Goal: Answer question/provide support

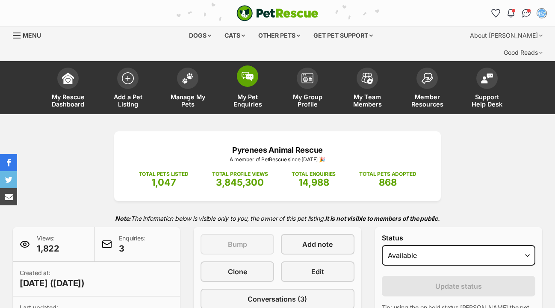
click at [250, 72] on img at bounding box center [247, 76] width 12 height 9
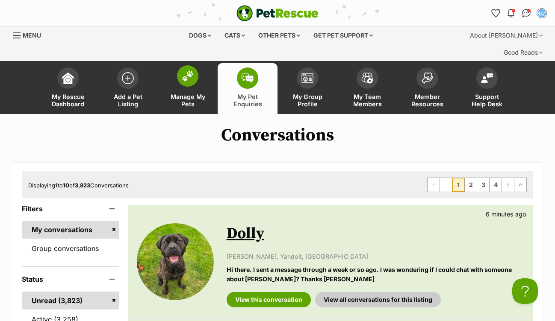
click at [191, 70] on img at bounding box center [188, 75] width 12 height 11
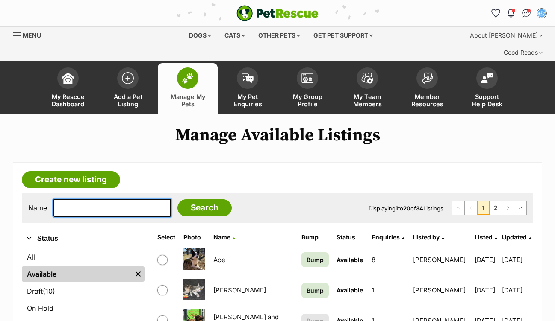
click at [93, 199] on input "text" at bounding box center [111, 208] width 117 height 18
type input "Layla"
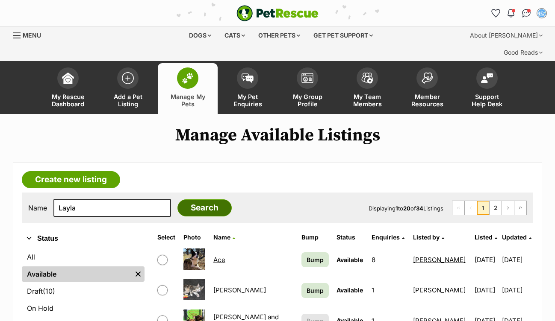
drag, startPoint x: 93, startPoint y: 186, endPoint x: 216, endPoint y: 192, distance: 123.2
click at [216, 200] on input "Search" at bounding box center [204, 208] width 54 height 17
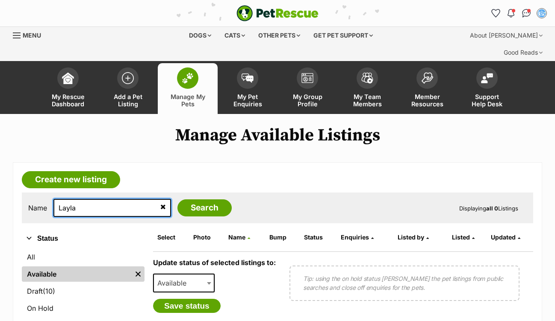
click at [83, 199] on input "Layla" at bounding box center [111, 208] width 117 height 18
type input "L"
type input "batty"
click at [198, 200] on input "Search" at bounding box center [204, 208] width 54 height 17
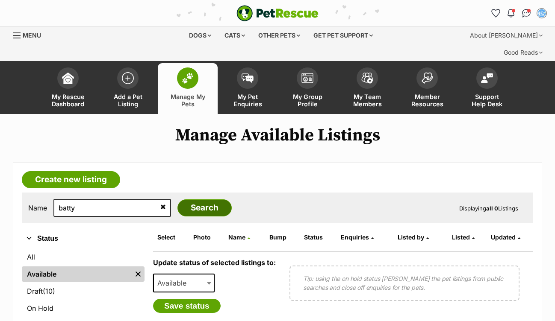
click at [200, 200] on input "Search" at bounding box center [204, 208] width 54 height 17
click at [248, 71] on img at bounding box center [247, 75] width 12 height 9
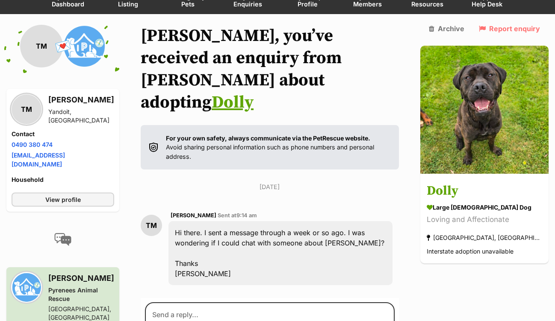
scroll to position [116, 0]
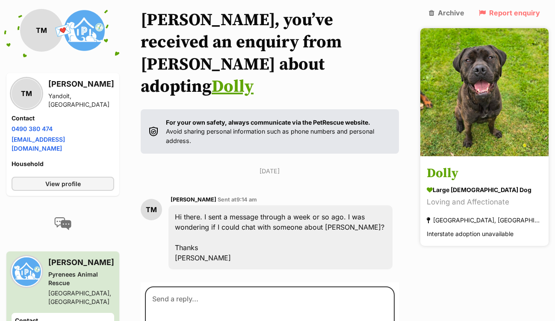
click at [465, 164] on h3 "Dolly" at bounding box center [483, 173] width 115 height 19
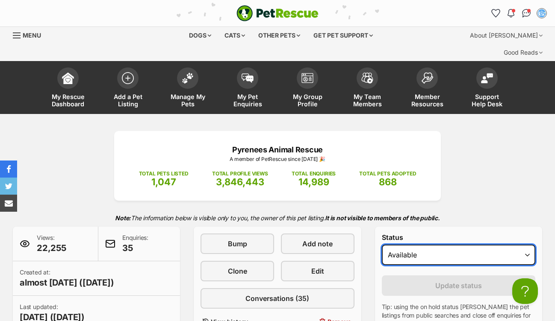
select select "on_hold"
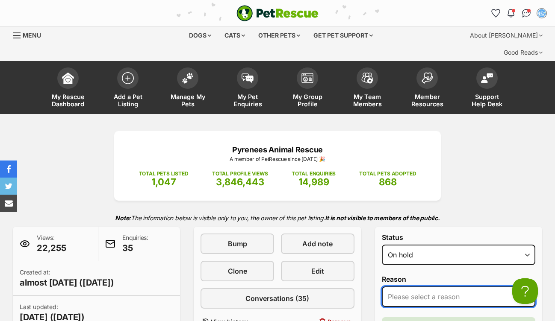
select select "adoption_pending"
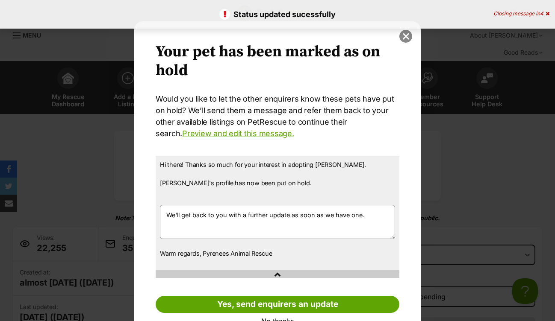
click at [406, 38] on button "close" at bounding box center [405, 36] width 13 height 13
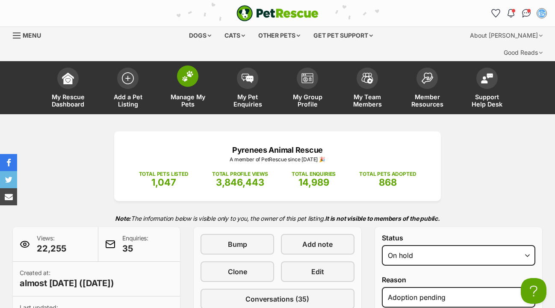
click at [185, 70] on img at bounding box center [188, 75] width 12 height 11
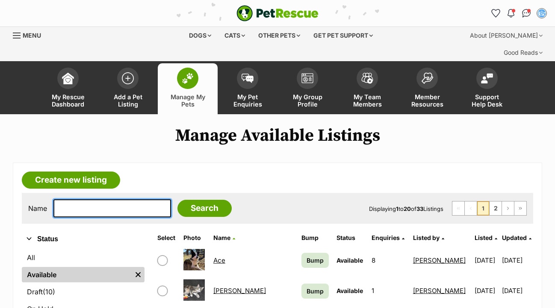
click at [66, 199] on input "text" at bounding box center [111, 208] width 117 height 18
type input "dolly"
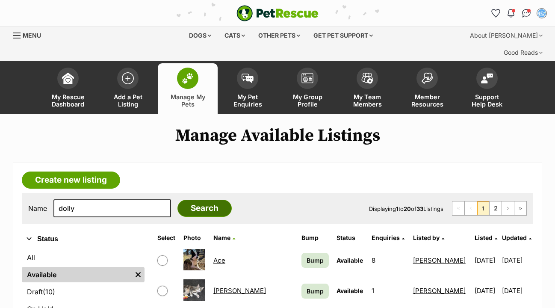
click at [203, 200] on input "Search" at bounding box center [204, 208] width 54 height 17
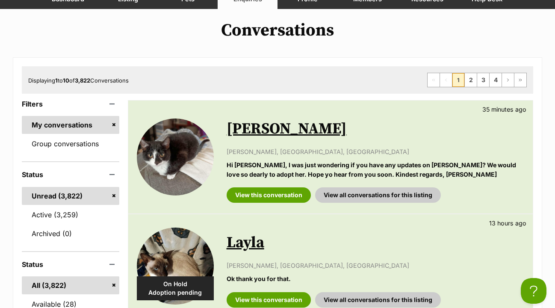
scroll to position [105, 0]
click at [65, 206] on link "Active (3,259)" at bounding box center [70, 215] width 97 height 18
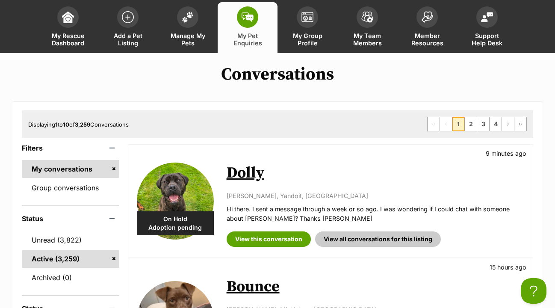
scroll to position [63, 0]
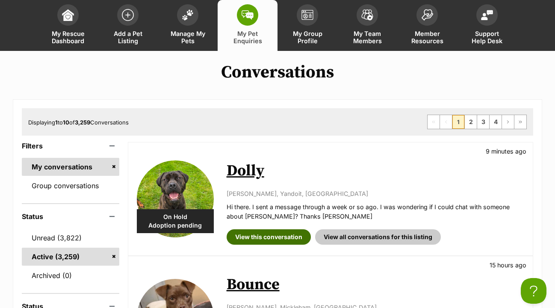
click at [287, 229] on link "View this conversation" at bounding box center [268, 236] width 84 height 15
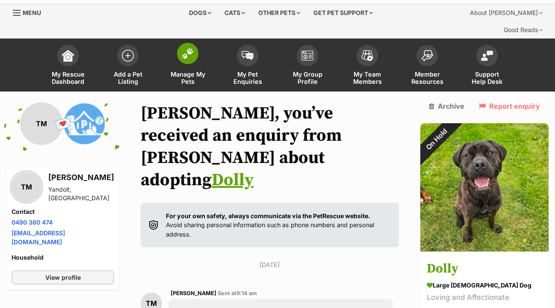
scroll to position [22, 0]
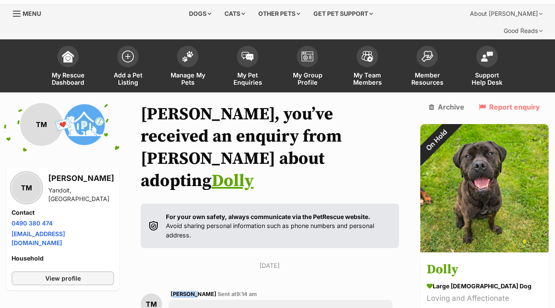
drag, startPoint x: 179, startPoint y: 221, endPoint x: 195, endPoint y: 224, distance: 16.5
click at [195, 291] on span "[PERSON_NAME]" at bounding box center [193, 294] width 46 height 6
copy span "Tricia"
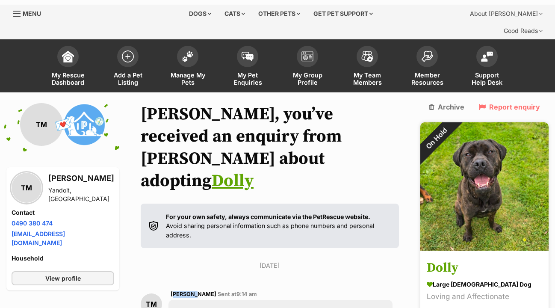
click at [465, 258] on h3 "Dolly" at bounding box center [483, 267] width 115 height 19
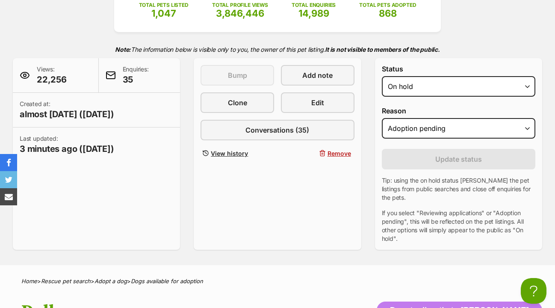
scroll to position [162, 0]
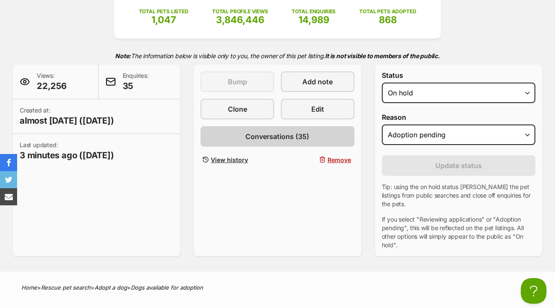
click at [294, 131] on span "Conversations (35)" at bounding box center [277, 136] width 64 height 10
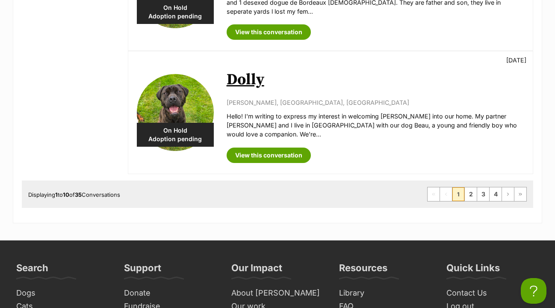
scroll to position [1243, 0]
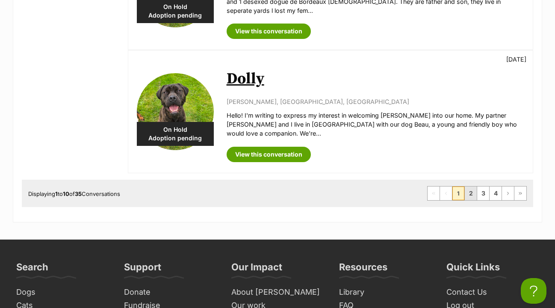
click at [471, 186] on link "2" at bounding box center [470, 193] width 12 height 14
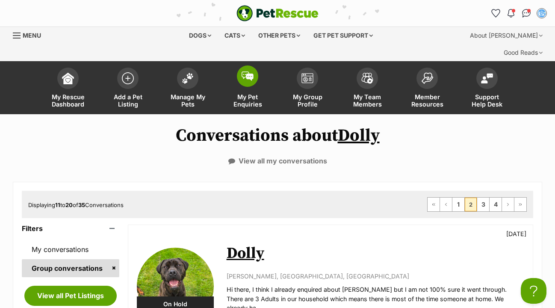
click at [253, 71] on img at bounding box center [247, 75] width 12 height 9
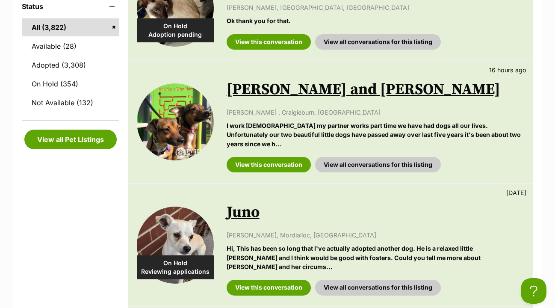
scroll to position [366, 0]
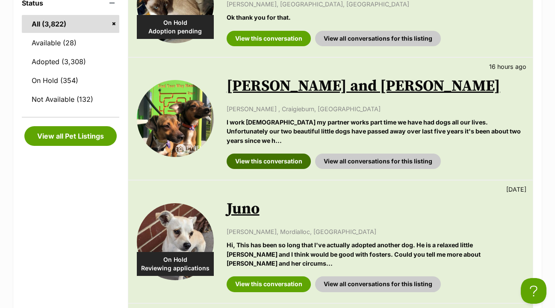
click at [263, 153] on link "View this conversation" at bounding box center [268, 160] width 84 height 15
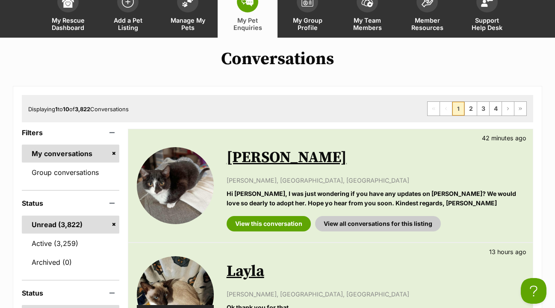
scroll to position [76, 0]
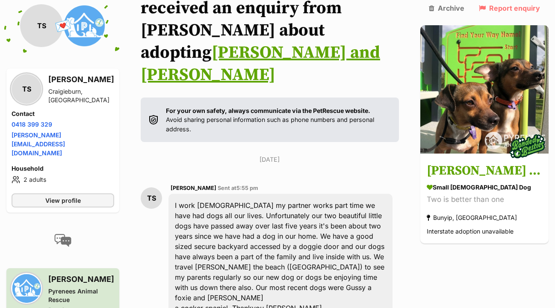
scroll to position [165, 0]
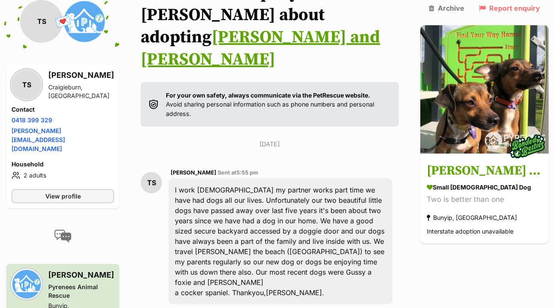
click at [179, 178] on div "I work [DEMOGRAPHIC_DATA] my partner works part time we have had dogs all our l…" at bounding box center [280, 241] width 224 height 126
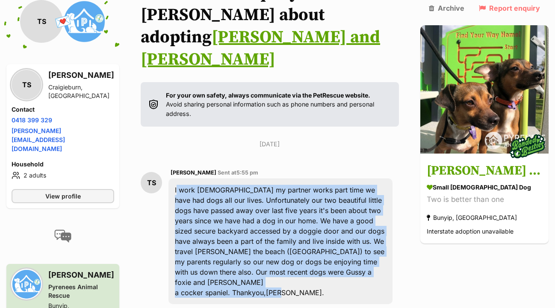
drag, startPoint x: 182, startPoint y: 117, endPoint x: 314, endPoint y: 199, distance: 155.1
click at [314, 199] on div "I work [DEMOGRAPHIC_DATA] my partner works part time we have had dogs all our l…" at bounding box center [280, 241] width 224 height 126
copy div "I work [DEMOGRAPHIC_DATA] my partner works part time we have had dogs all our l…"
